Goal: Find specific page/section: Find specific page/section

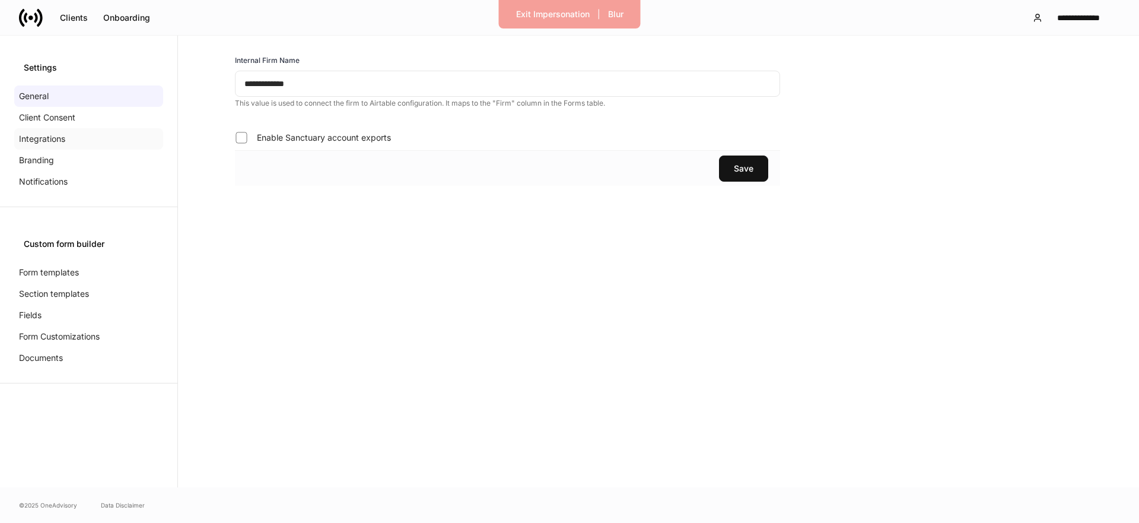
click at [29, 142] on p "Integrations" at bounding box center [42, 139] width 46 height 12
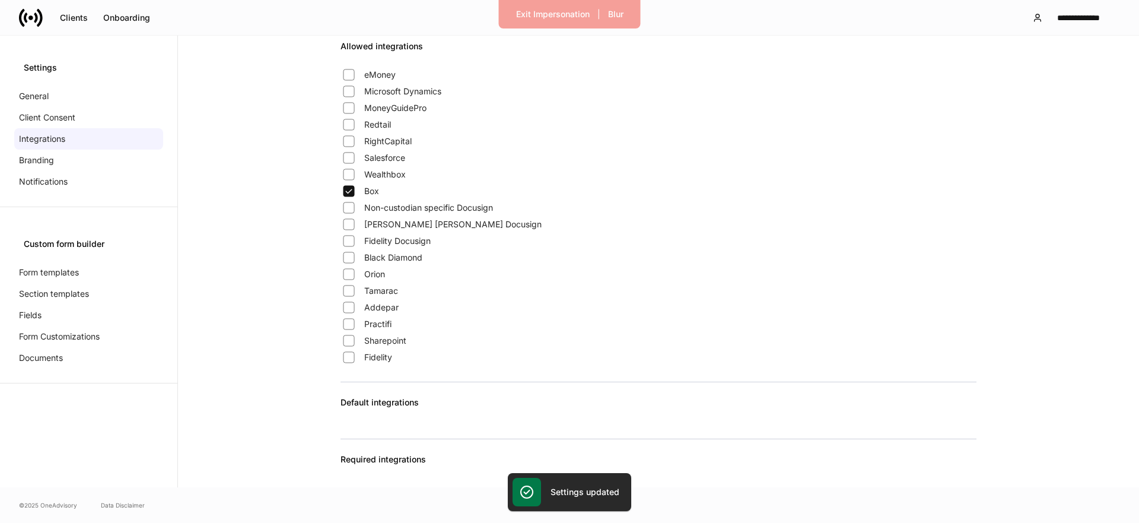
scroll to position [931, 0]
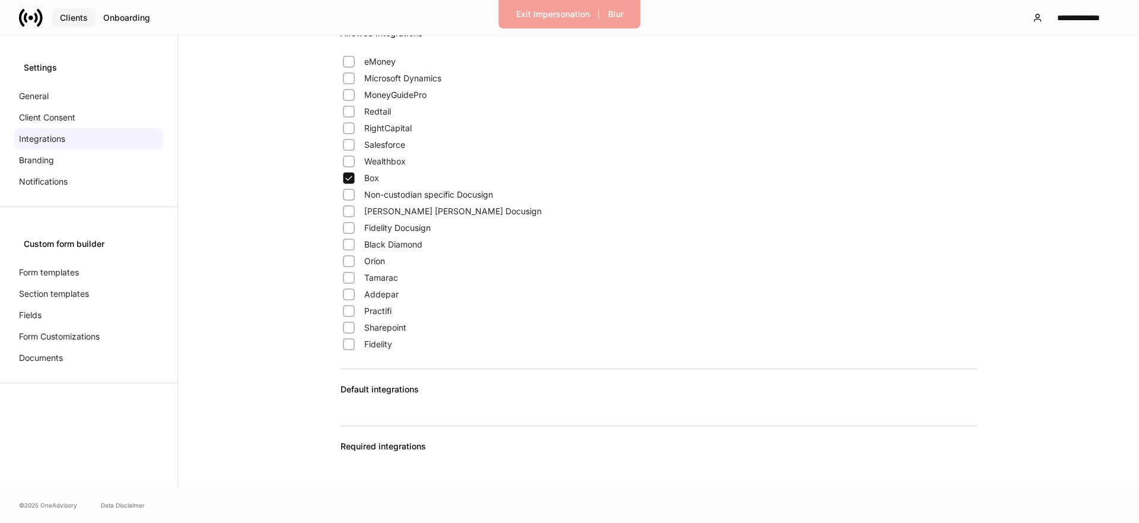
click at [68, 20] on div "Clients" at bounding box center [74, 18] width 28 height 8
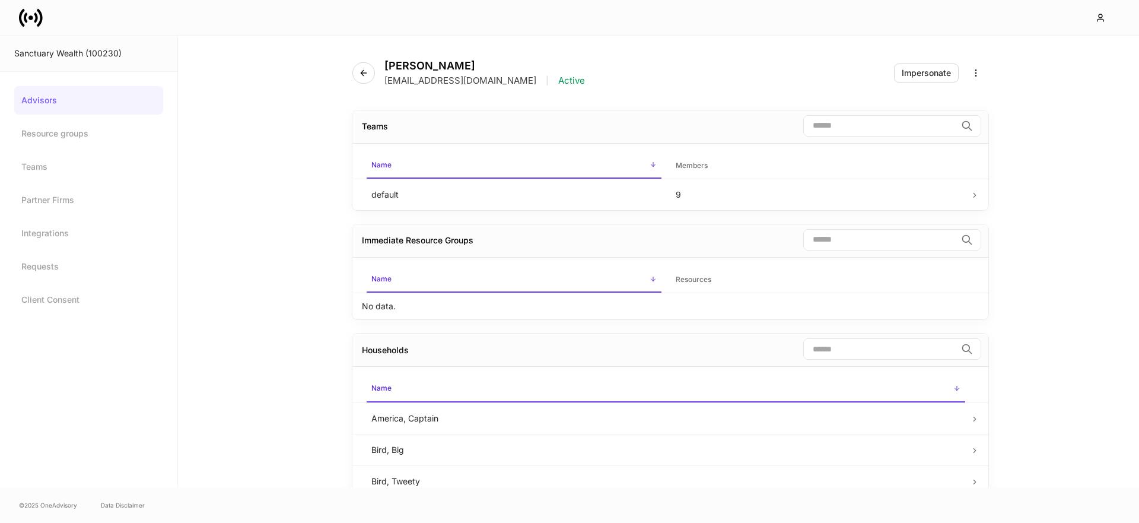
click at [17, 20] on div at bounding box center [569, 17] width 1139 height 35
click at [31, 16] on icon at bounding box center [30, 17] width 5 height 5
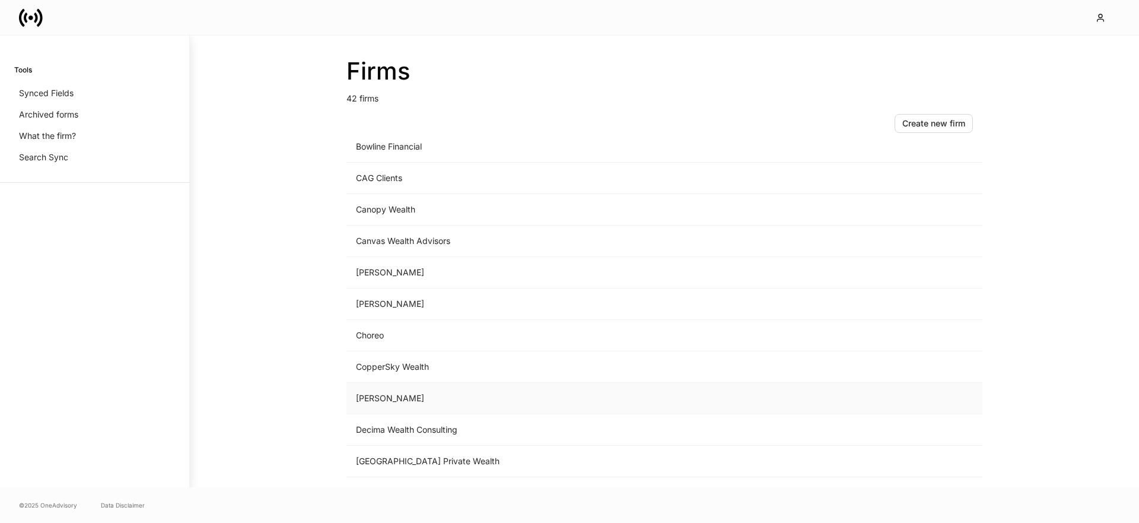
scroll to position [298, 0]
click at [387, 430] on td "Dispatch" at bounding box center [565, 430] width 439 height 31
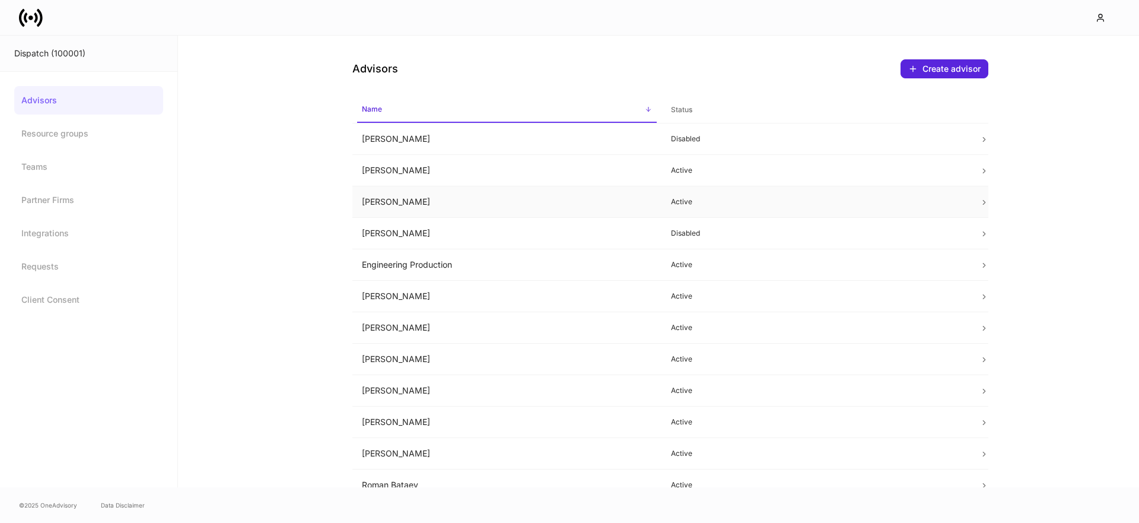
click at [441, 204] on td "Courtney Webb" at bounding box center [506, 201] width 309 height 31
